Goal: Task Accomplishment & Management: Use online tool/utility

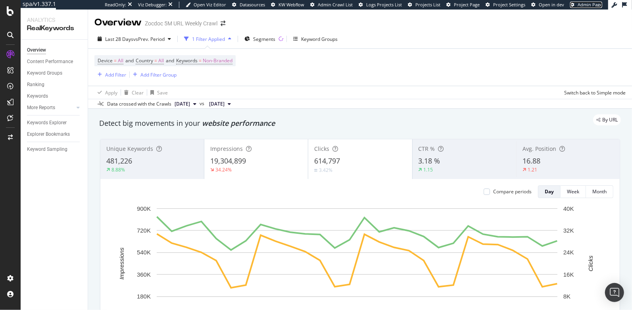
click at [584, 4] on span "Admin Page" at bounding box center [590, 5] width 25 height 6
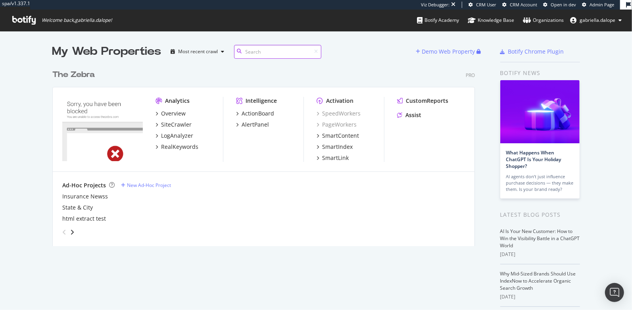
scroll to position [180, 422]
click at [172, 124] on div "SiteCrawler" at bounding box center [176, 125] width 31 height 8
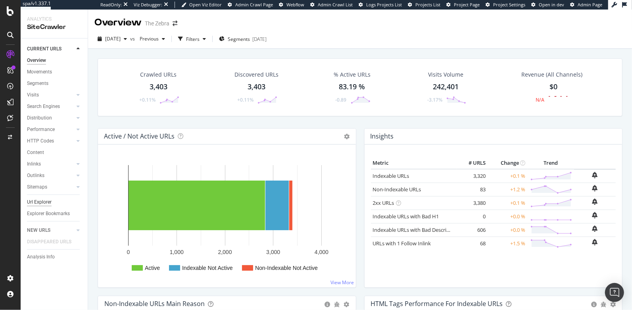
click at [40, 202] on div "Url Explorer" at bounding box center [39, 202] width 25 height 8
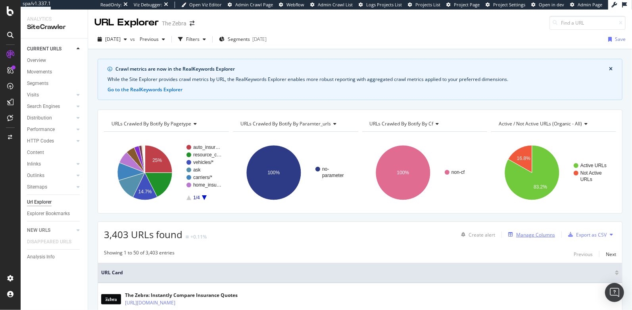
click at [521, 235] on div "Manage Columns" at bounding box center [535, 234] width 39 height 7
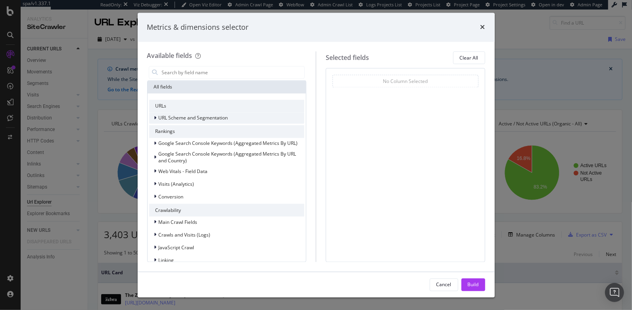
click at [201, 116] on span "URL Scheme and Segmentation" at bounding box center [193, 118] width 69 height 7
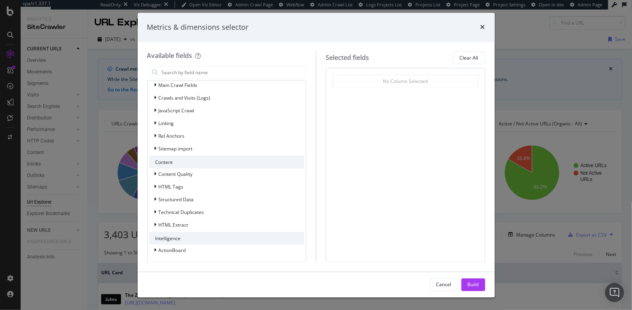
scroll to position [276, 0]
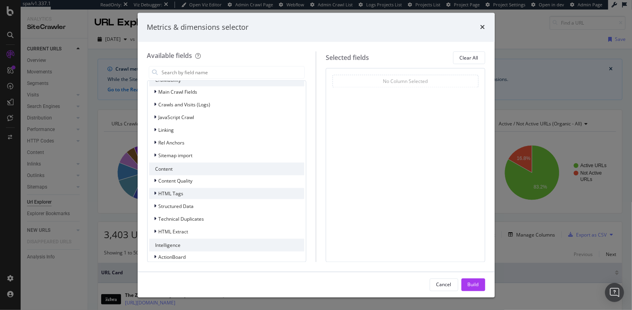
click at [194, 195] on div "HTML Tags" at bounding box center [227, 193] width 156 height 11
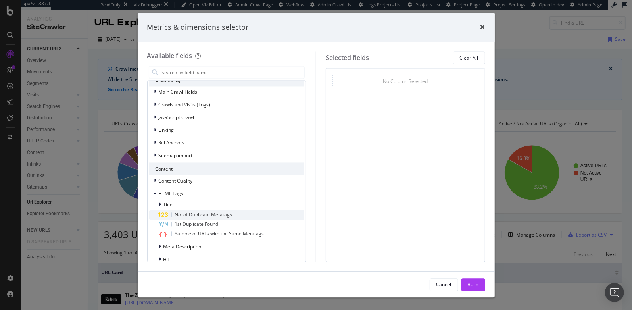
click at [209, 216] on span "No. of Duplicate Metatags" at bounding box center [204, 215] width 58 height 7
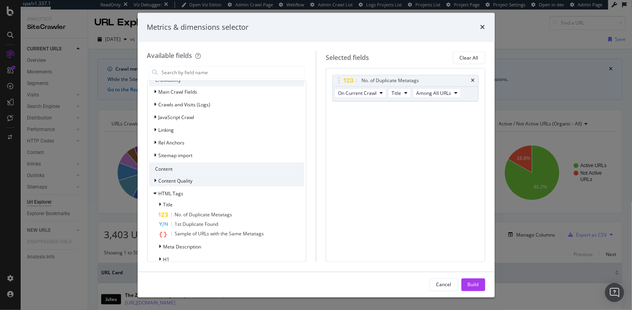
click at [203, 179] on div "Content Quality" at bounding box center [227, 180] width 156 height 11
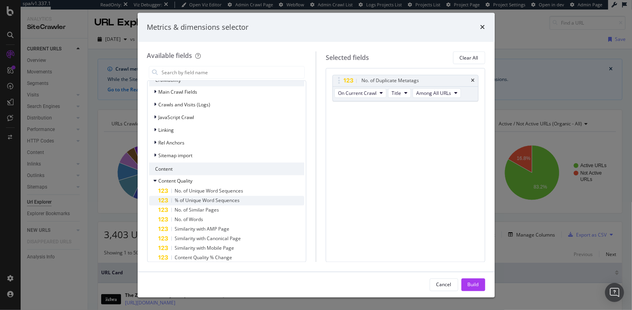
click at [208, 200] on span "% of Unique Word Sequences" at bounding box center [207, 200] width 65 height 7
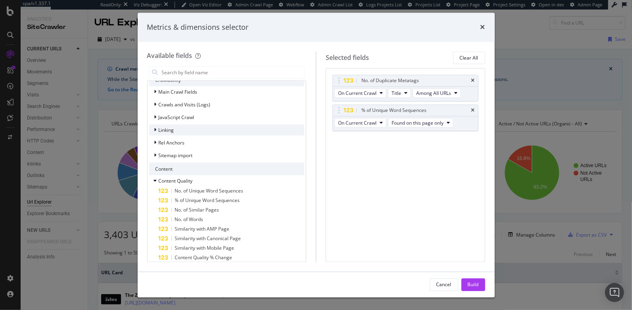
click at [203, 131] on div "Linking" at bounding box center [227, 130] width 156 height 11
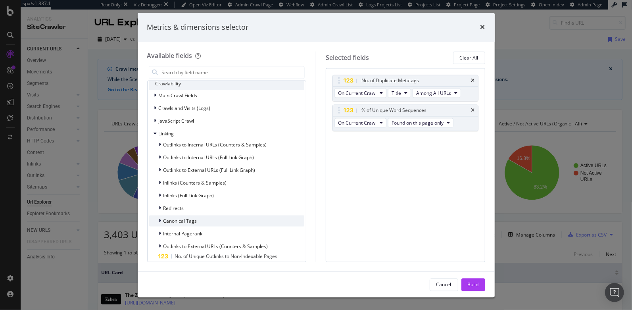
scroll to position [269, 0]
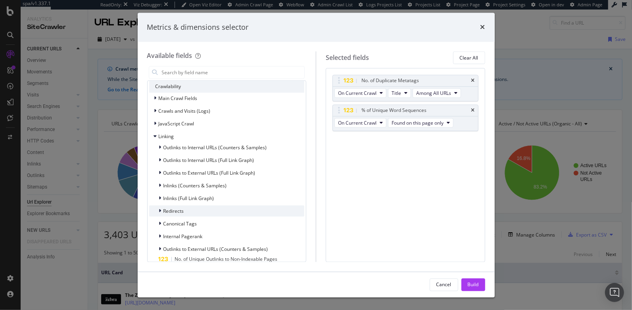
click at [194, 210] on div "Redirects" at bounding box center [227, 211] width 156 height 11
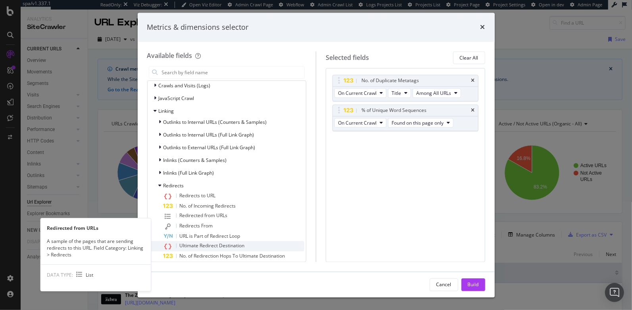
scroll to position [316, 0]
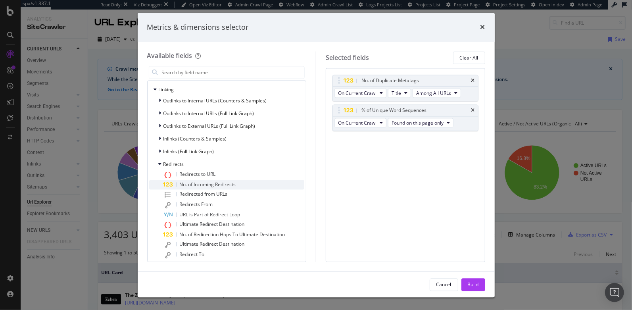
click at [212, 185] on span "No. of Incoming Redirects" at bounding box center [208, 184] width 56 height 7
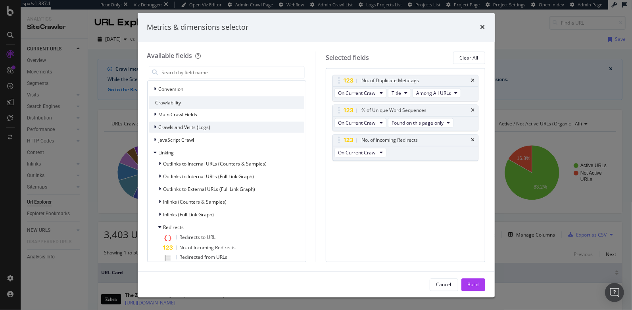
scroll to position [248, 0]
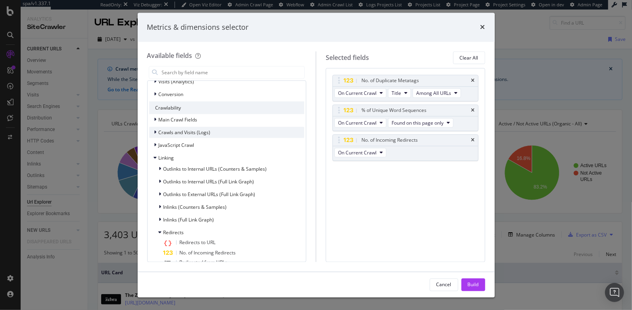
click at [211, 129] on div "Crawls and Visits (Logs)" at bounding box center [227, 132] width 156 height 11
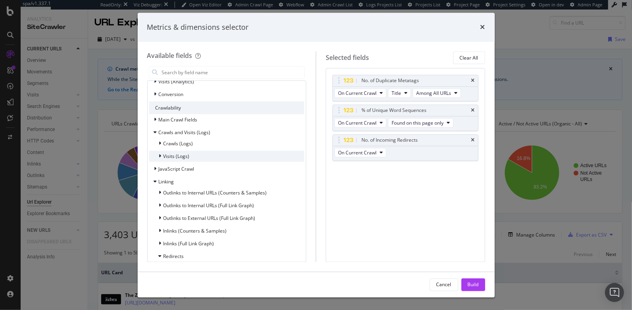
click at [210, 151] on div "Visits (Logs)" at bounding box center [227, 156] width 156 height 11
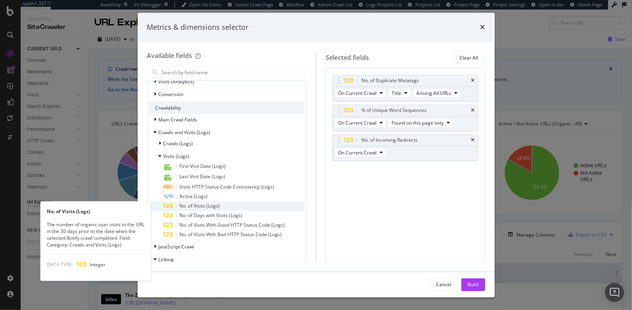
click at [217, 206] on span "No. of Visits (Logs)" at bounding box center [200, 206] width 40 height 7
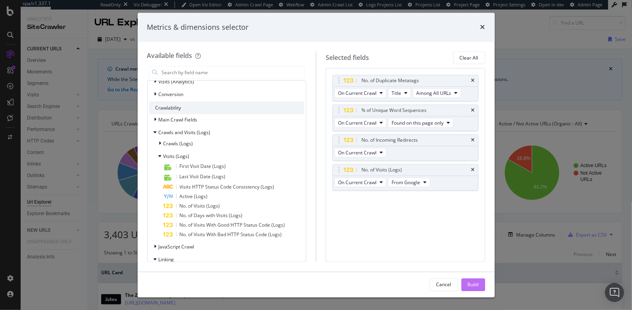
click at [472, 265] on div "Build" at bounding box center [473, 284] width 11 height 7
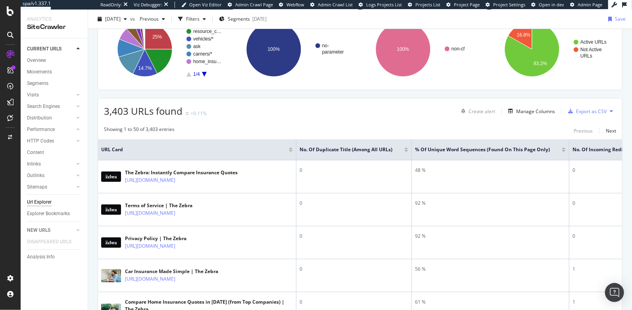
click at [569, 110] on icon at bounding box center [611, 111] width 3 height 5
click at [569, 119] on span "Create a Job Automation" at bounding box center [567, 117] width 54 height 7
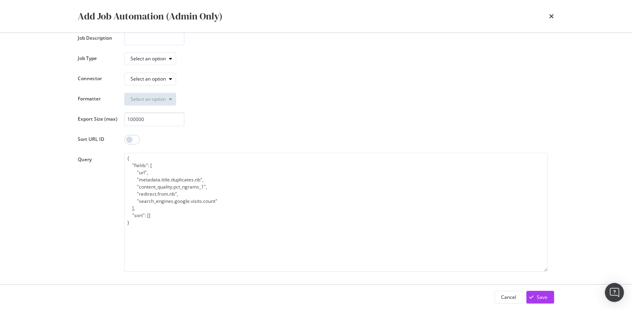
scroll to position [21, 0]
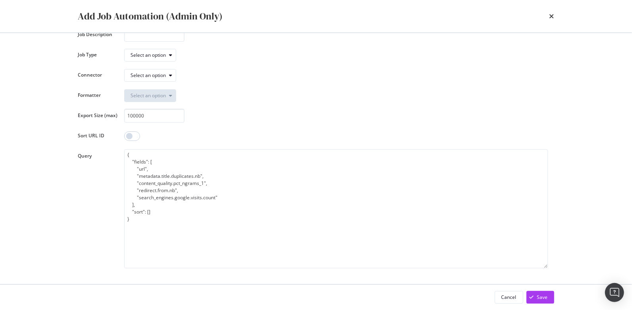
click at [580, 34] on div "Add Job Automation (Admin Only) Job Description Job Type Select an option Conne…" at bounding box center [316, 155] width 632 height 310
click at [403, 94] on div "Select an option" at bounding box center [336, 96] width 424 height 14
